Goal: Information Seeking & Learning: Find specific fact

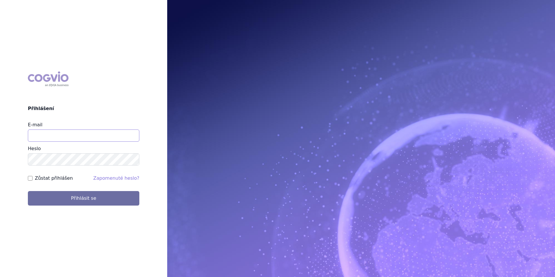
click at [74, 133] on input "E-mail" at bounding box center [84, 136] width 112 height 12
type input "[EMAIL_ADDRESS][DOMAIN_NAME]"
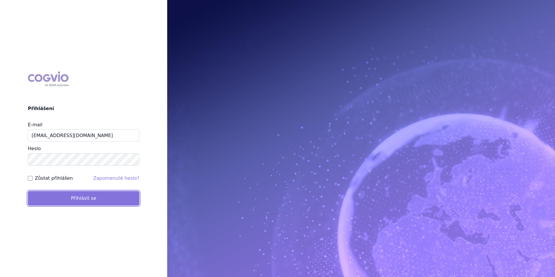
click at [82, 195] on button "Přihlásit se" at bounding box center [84, 198] width 112 height 15
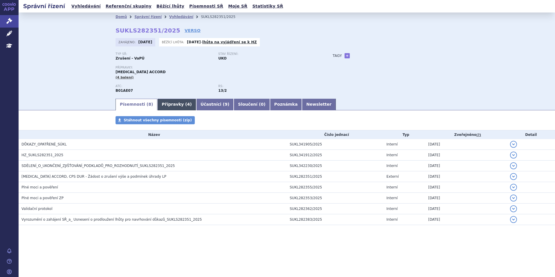
click at [166, 101] on link "Přípravky ( 4 )" at bounding box center [176, 105] width 39 height 12
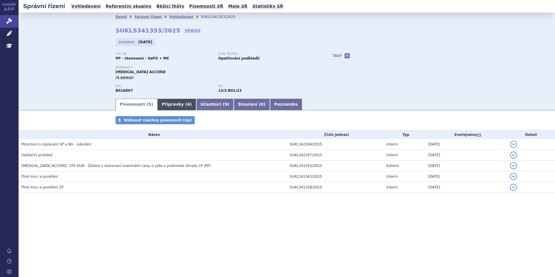
click at [173, 102] on link "Přípravky ( 4 )" at bounding box center [176, 105] width 39 height 12
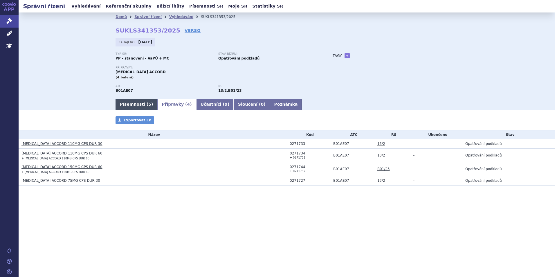
click at [140, 102] on link "Písemnosti ( 5 )" at bounding box center [137, 105] width 42 height 12
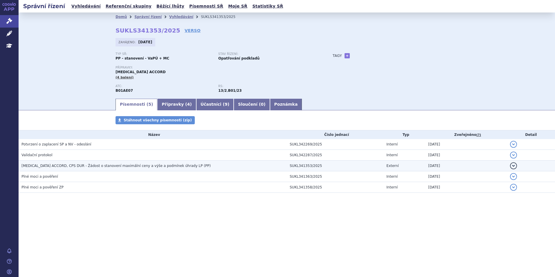
click at [48, 166] on span "DABIGATRAN ETEXILATE ACCORD, CPS DUR - Žádost o stanovení maximální ceny a výše…" at bounding box center [115, 166] width 189 height 4
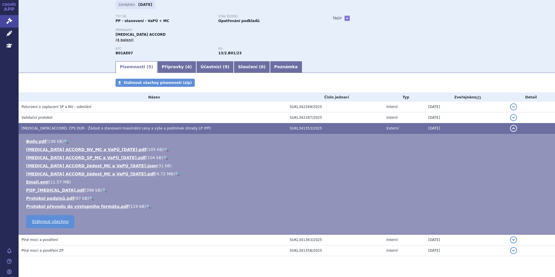
scroll to position [51, 0]
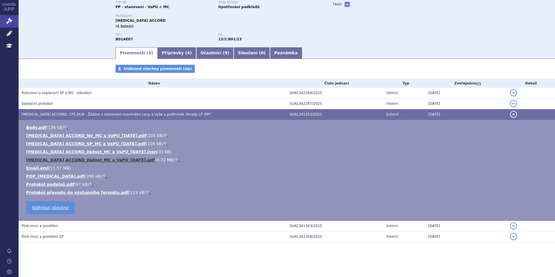
click at [120, 159] on link "DABIGATRAN ETEXILATE ACCORD_žádost_MC a VaPÚ_2025-08-14.pdf" at bounding box center [90, 160] width 129 height 5
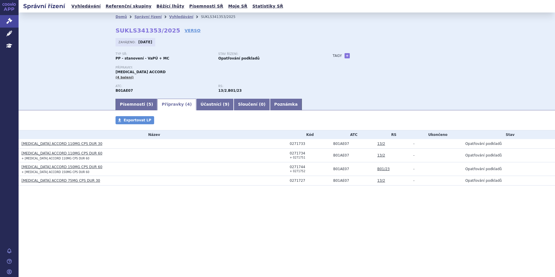
click at [12, 31] on link "Léčivé přípravky" at bounding box center [9, 34] width 19 height 12
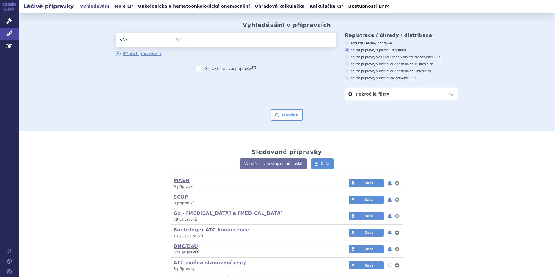
click at [195, 36] on ul at bounding box center [261, 39] width 151 height 12
click at [186, 36] on select at bounding box center [185, 39] width 0 height 15
type input "da"
type input "dabi"
type input "dabiga"
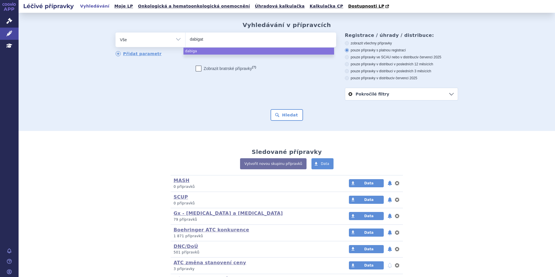
type input "dabigatr"
type input "dabigatran"
type input "dabigatran et"
type input "dabigatran ete"
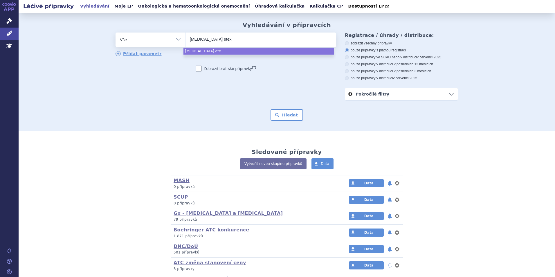
type input "dabigatran etexi"
type input "dabigatran etexil"
type input "dabigatran etexila"
type input "dabigatran etexilate"
type input "dabigatran etexilate a"
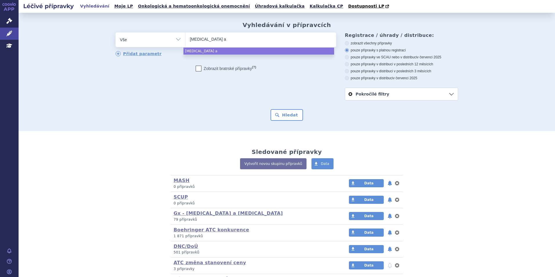
type input "dabigatran etexilate ac"
type input "dabigatran etexilate acc"
type input "dabigatran etexilate acco"
type input "dabigatran etexilate accord"
select select "dabigatran etexilate accord"
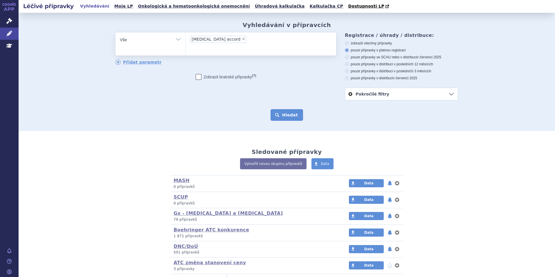
click at [290, 117] on button "Hledat" at bounding box center [287, 115] width 33 height 12
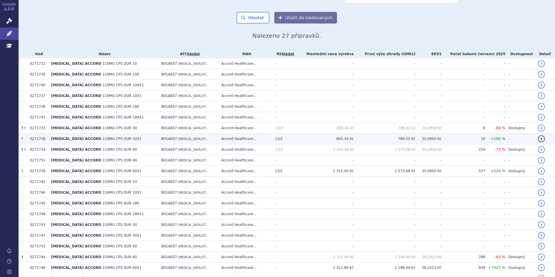
scroll to position [87, 0]
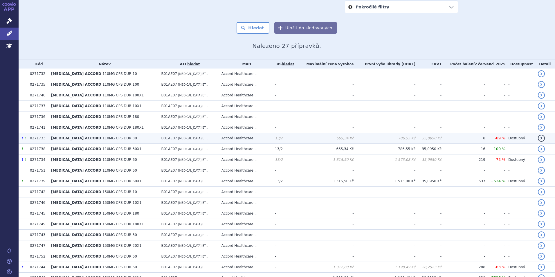
click at [125, 139] on span "110MG CPS DUR 30" at bounding box center [120, 138] width 35 height 4
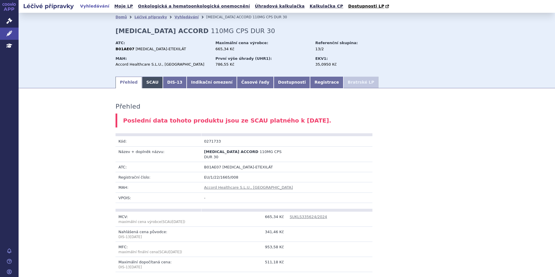
click at [152, 82] on link "SCAU" at bounding box center [152, 83] width 21 height 12
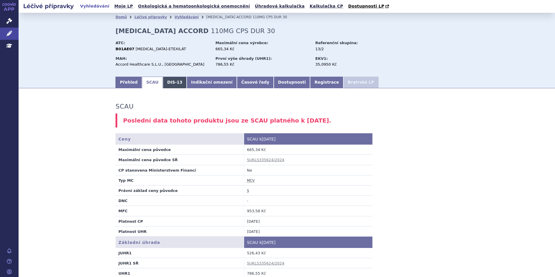
click at [164, 82] on link "DIS-13" at bounding box center [175, 83] width 24 height 12
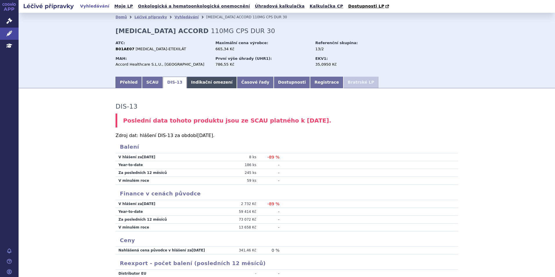
click at [190, 83] on link "Indikační omezení" at bounding box center [212, 83] width 50 height 12
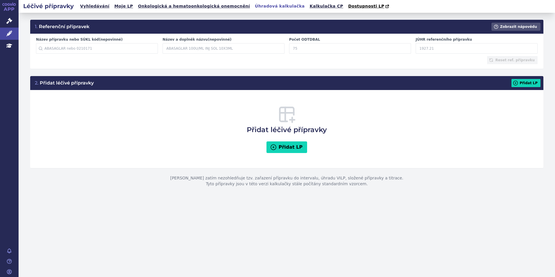
click at [13, 19] on link "Správní řízení" at bounding box center [9, 21] width 19 height 12
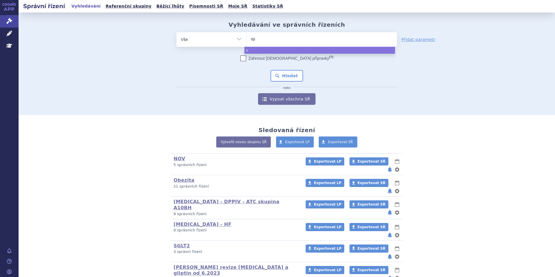
type input "spe"
type input "spev"
type input "spevi"
type input "spevigo"
select select "spevigo"
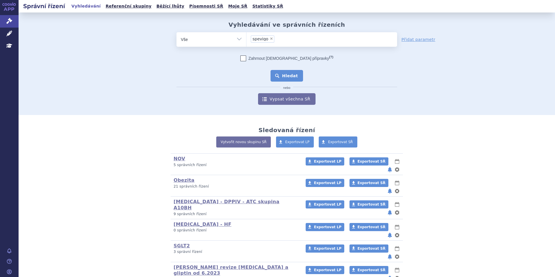
click at [286, 71] on button "Hledat" at bounding box center [287, 76] width 33 height 12
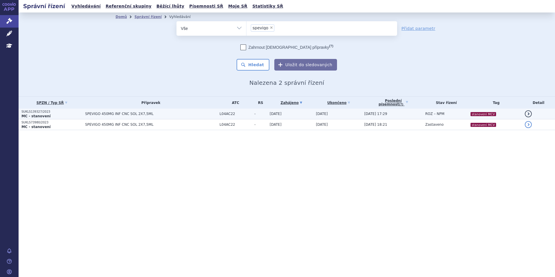
click at [158, 111] on td "SPEVIGO 450MG INF CNC SOL 2X7,5ML" at bounding box center [149, 114] width 135 height 11
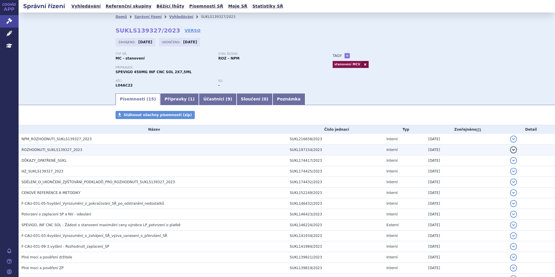
scroll to position [53, 0]
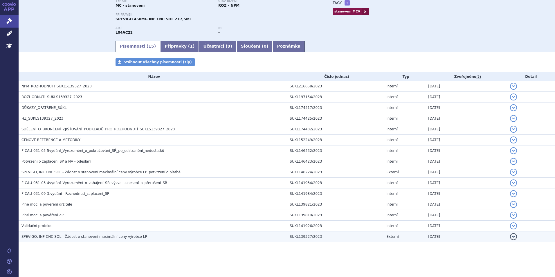
click at [59, 234] on h3 "SPEVIGO, INF CNC SOL - Žádost o stanovení maximální ceny výrobce LP" at bounding box center [154, 237] width 266 height 6
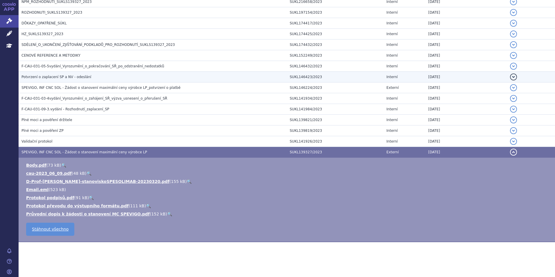
scroll to position [108, 0]
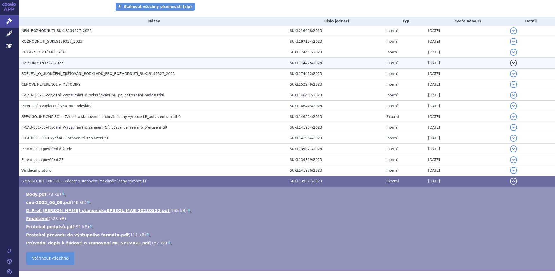
click at [48, 66] on h3 "HZ_SUKLS139327_2023" at bounding box center [154, 63] width 266 height 6
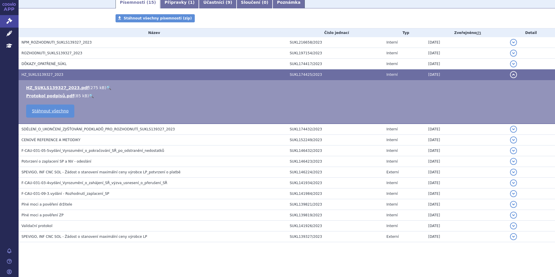
scroll to position [97, 0]
click at [63, 88] on link "HZ_SUKLS139327_2023.pdf" at bounding box center [57, 87] width 63 height 5
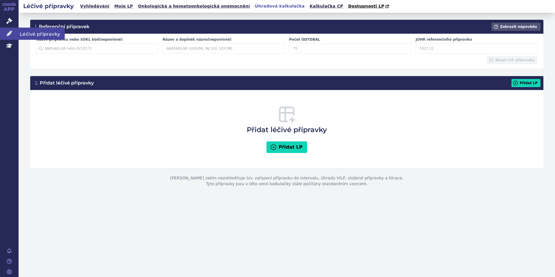
click at [48, 35] on span "Léčivé přípravky" at bounding box center [42, 34] width 46 height 12
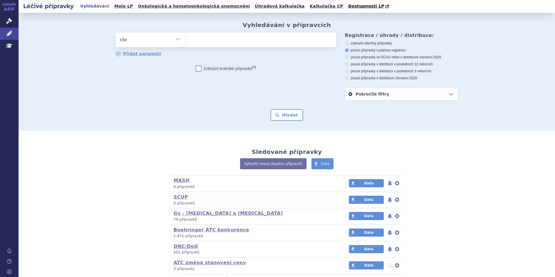
click at [203, 44] on ul at bounding box center [261, 39] width 151 height 12
click at [186, 44] on select at bounding box center [185, 39] width 0 height 15
type input "spe"
type input "spev"
type input "spevi"
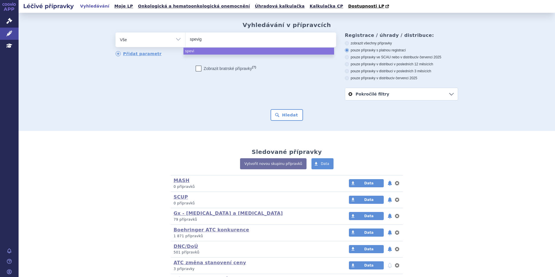
type input "spevigo"
select select "spevigo"
click at [287, 109] on form "odstranit Vše Přípravek/SUKL kód MAH VPOIS ATC/Aktivní látka spevigo" at bounding box center [287, 77] width 343 height 88
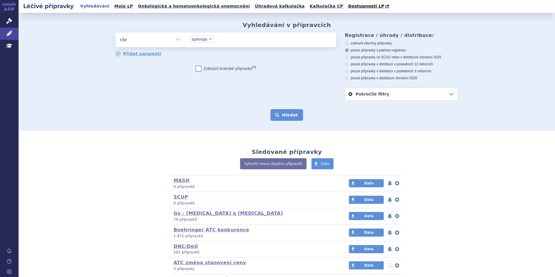
click at [288, 114] on button "Hledat" at bounding box center [287, 115] width 33 height 12
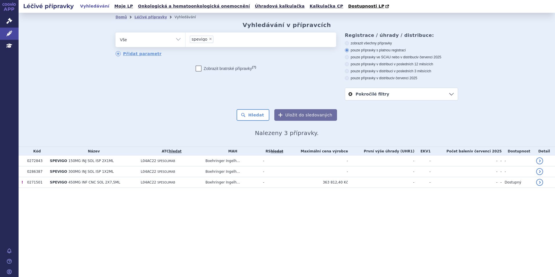
click at [223, 225] on div "Léčivé přípravky Vyhledávání Moje LP Onkologická a hematoonkologická onemocnění…" at bounding box center [287, 138] width 537 height 277
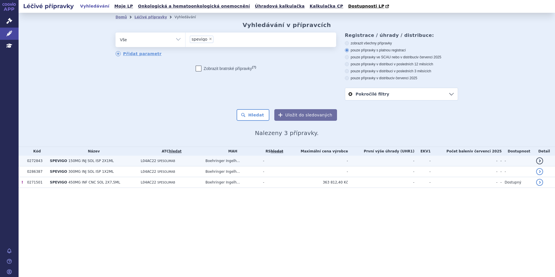
click at [118, 159] on td "SPEVIGO 150MG INJ SOL ISP 2X1ML" at bounding box center [92, 161] width 91 height 11
